Goal: Use online tool/utility: Utilize a website feature to perform a specific function

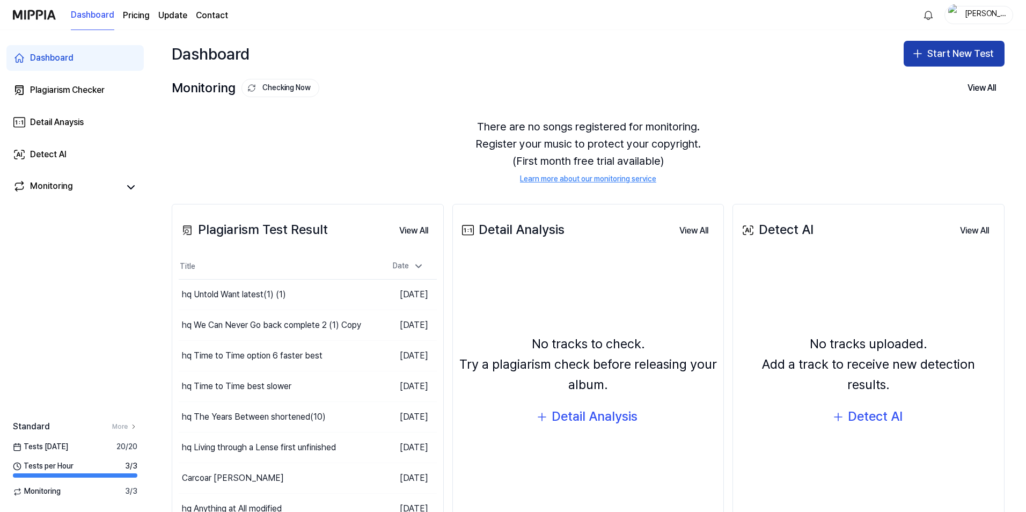
click at [966, 56] on button "Start New Test" at bounding box center [954, 54] width 101 height 26
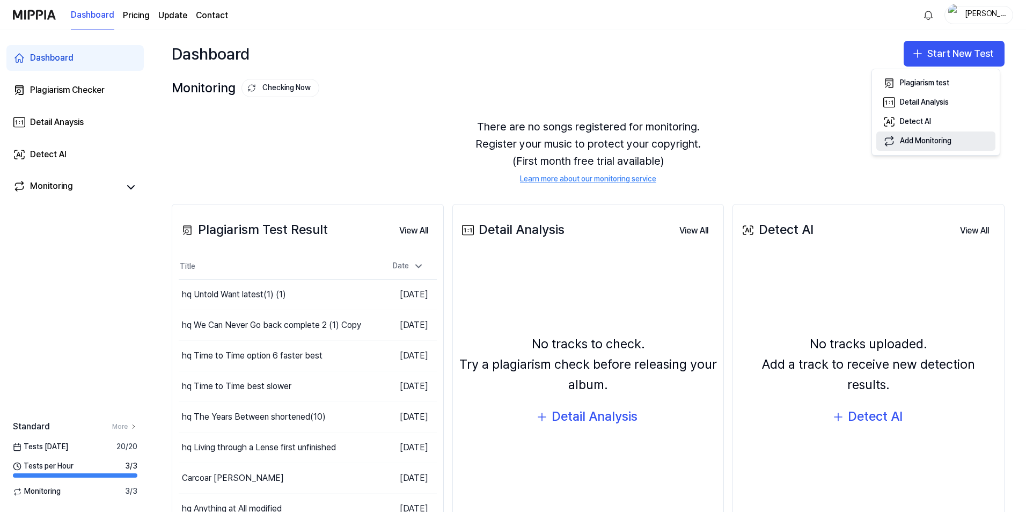
click at [930, 138] on div "Add Monitoring" at bounding box center [926, 141] width 52 height 11
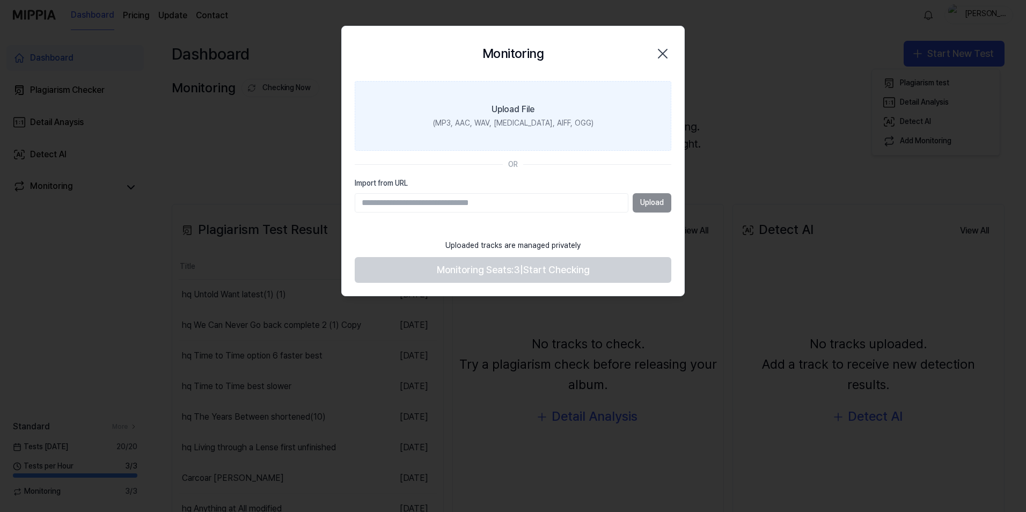
click at [508, 126] on div "(MP3, AAC, WAV, FLAC, AIFF, OGG)" at bounding box center [513, 123] width 161 height 11
click at [0, 0] on input "Upload File (MP3, AAC, WAV, FLAC, AIFF, OGG)" at bounding box center [0, 0] width 0 height 0
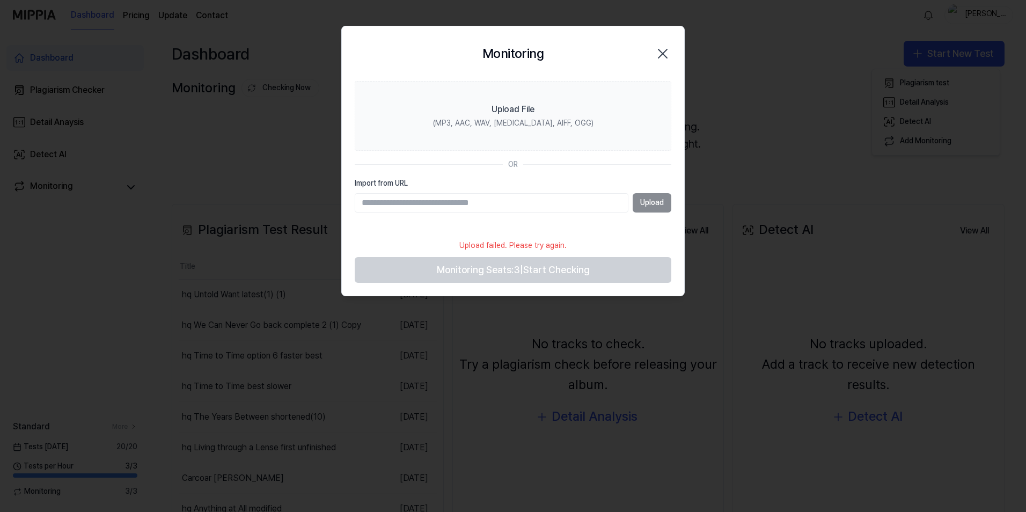
click at [662, 53] on icon "button" at bounding box center [663, 53] width 9 height 9
